Goal: Find specific page/section: Find specific page/section

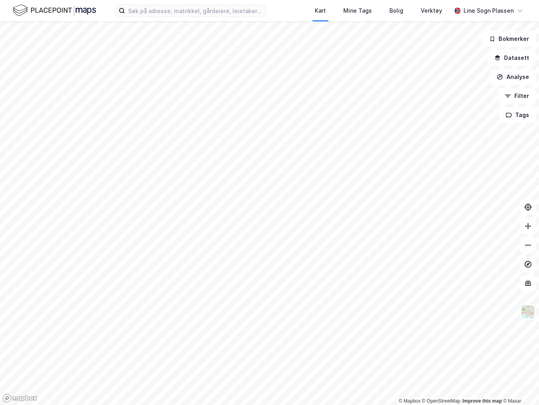
click at [157, 17] on div "Kart Mine Tags Bolig Verktøy Line Sogn Plassen" at bounding box center [269, 10] width 539 height 21
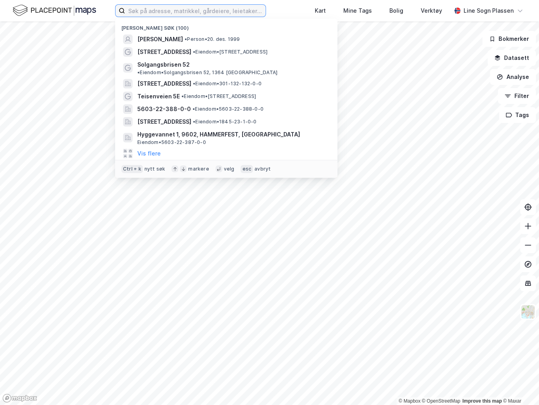
click at [158, 13] on input at bounding box center [195, 11] width 140 height 12
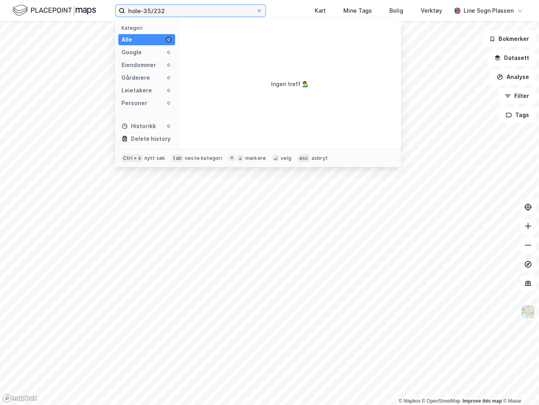
drag, startPoint x: 182, startPoint y: 13, endPoint x: 147, endPoint y: 13, distance: 35.7
click at [147, 13] on input "hole-35/232" at bounding box center [190, 11] width 131 height 12
drag, startPoint x: 178, startPoint y: 13, endPoint x: 154, endPoint y: 15, distance: 24.3
click at [154, 15] on input "hole-32/353" at bounding box center [190, 11] width 131 height 12
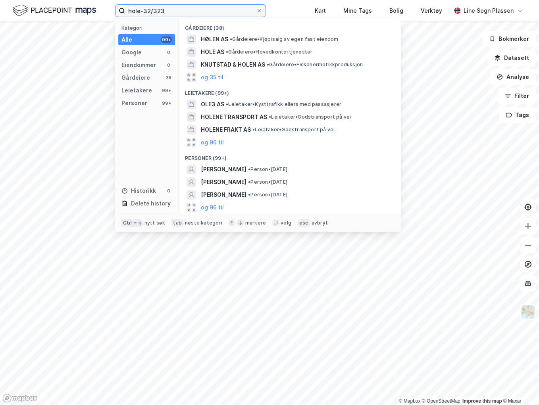
type input "hole-32/323"
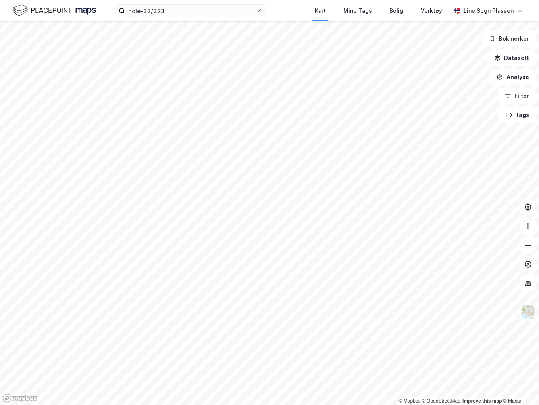
click at [249, 405] on html "hole-32/323 Kart Mine Tags Bolig Verktøy Line Sogn Plassen © Mapbox © OpenStree…" at bounding box center [269, 202] width 539 height 405
